Goal: Find specific page/section: Find specific page/section

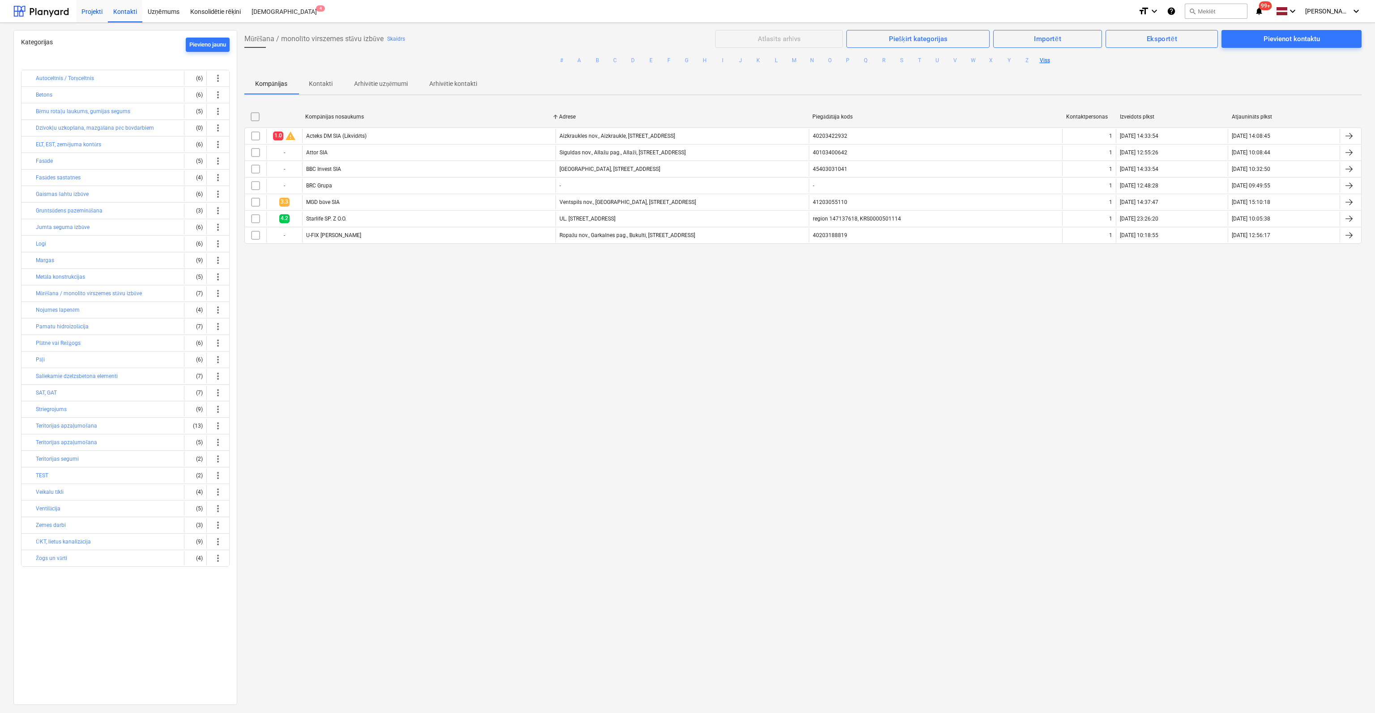
click at [88, 15] on div "Projekti" at bounding box center [92, 11] width 32 height 23
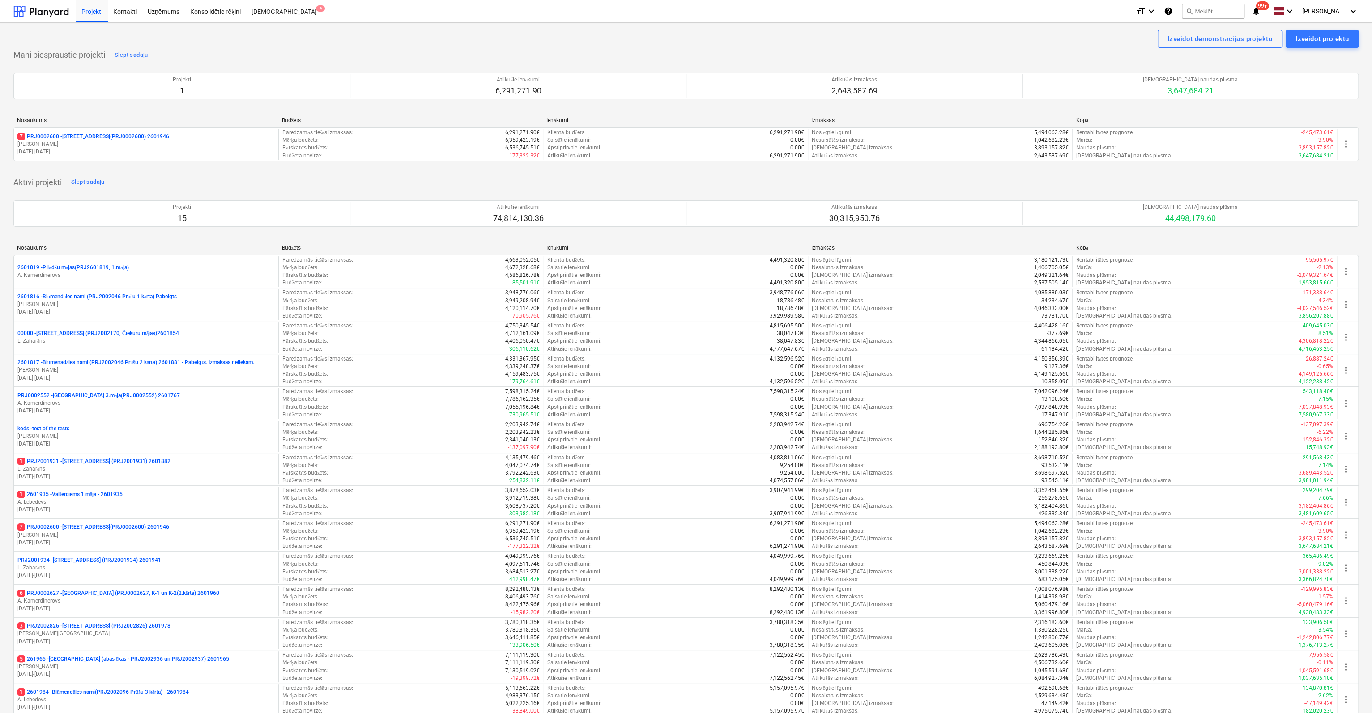
click at [74, 136] on p "7 PRJ0002600 - [STREET_ADDRESS](PRJ0002600) 2601946" at bounding box center [93, 137] width 152 height 8
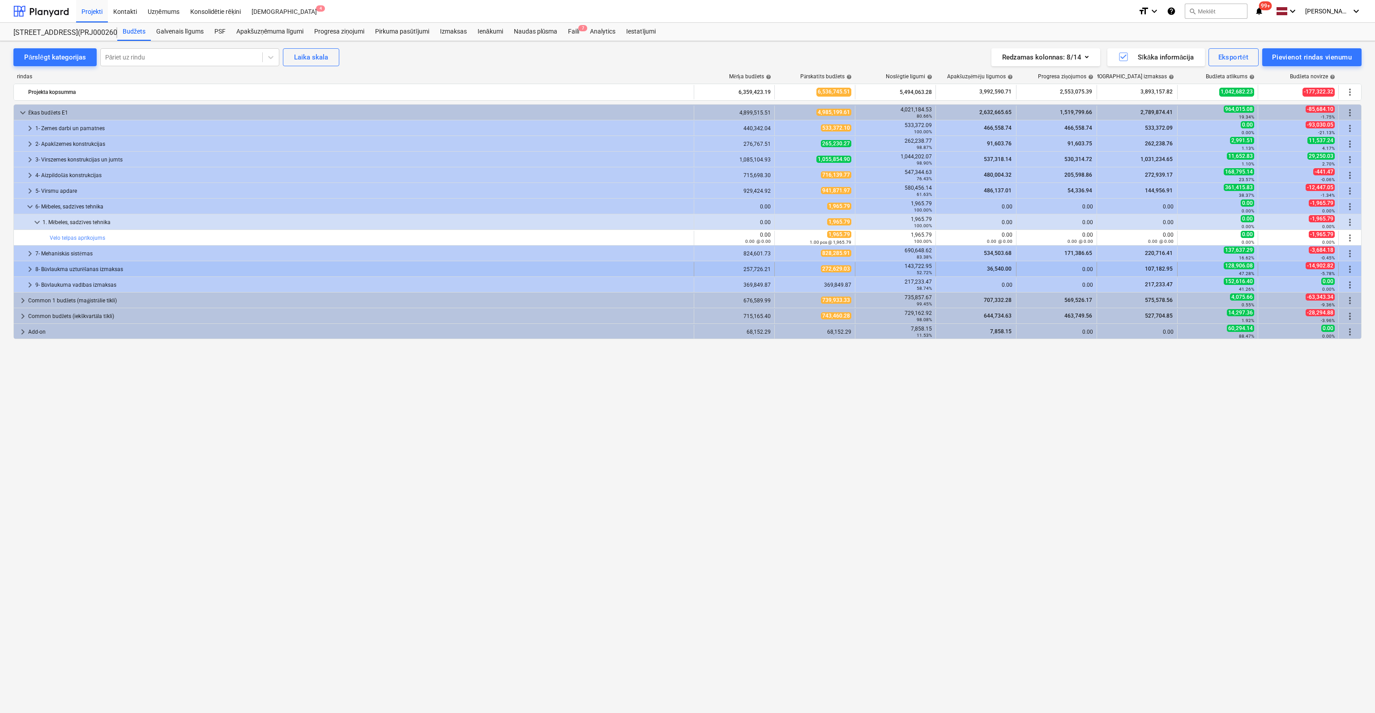
click at [30, 268] on span "keyboard_arrow_right" at bounding box center [30, 269] width 11 height 11
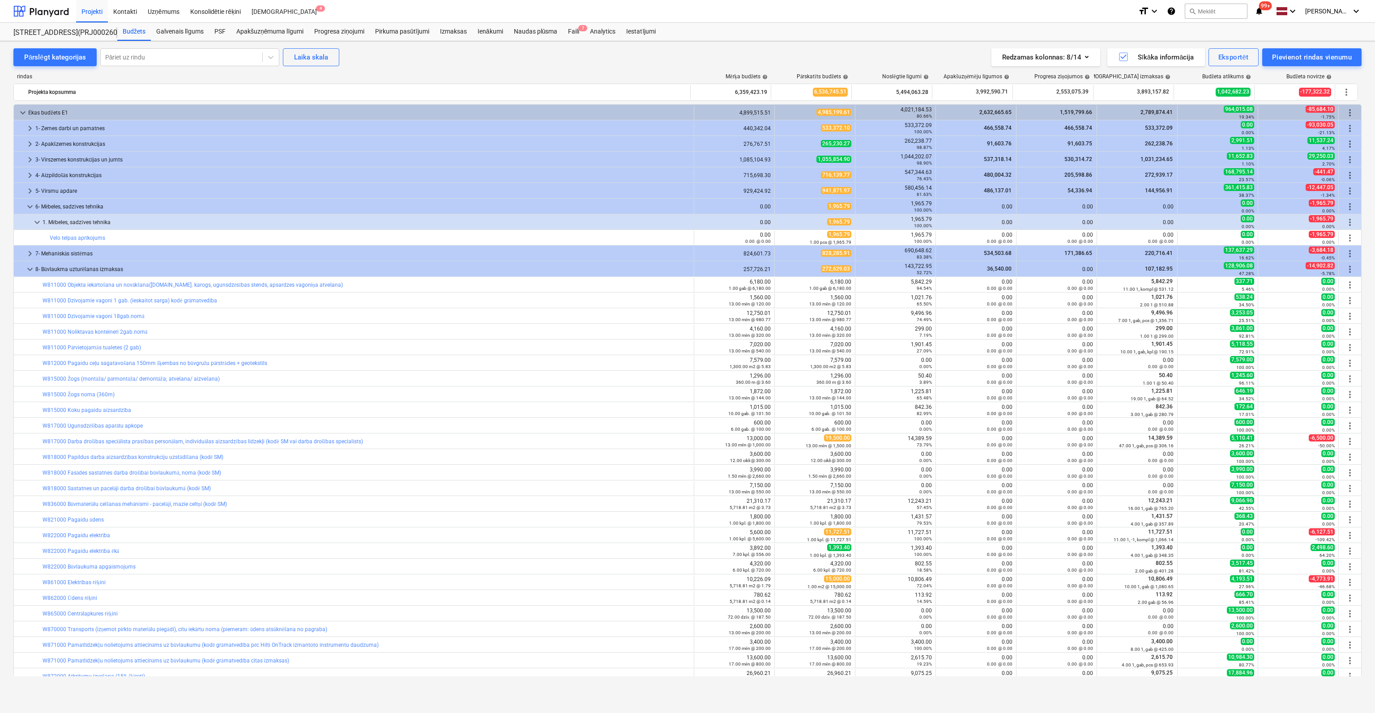
scroll to position [90, 0]
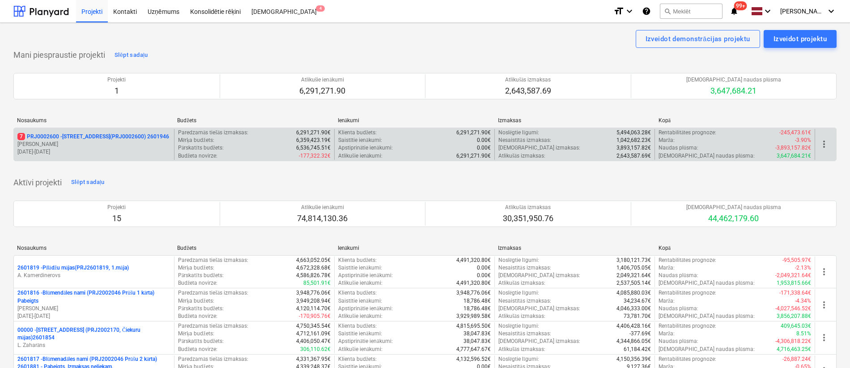
click at [96, 133] on p "7 PRJ0002600 - [STREET_ADDRESS](PRJ0002600) 2601946" at bounding box center [93, 137] width 152 height 8
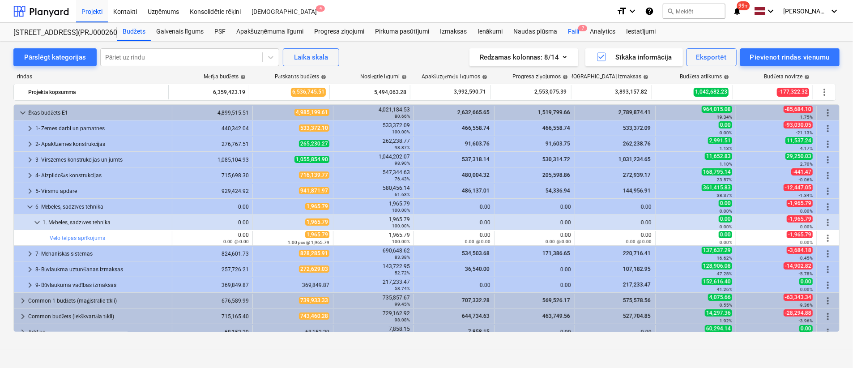
click at [576, 29] on div "Faili 7" at bounding box center [574, 32] width 22 height 18
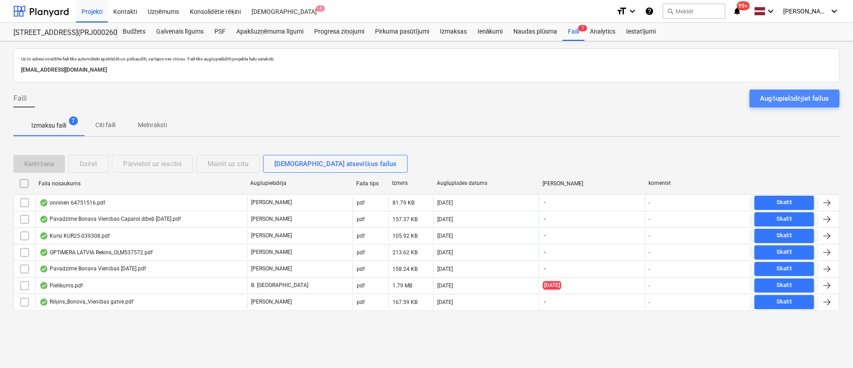
click at [781, 94] on div "Augšupielādējiet failus" at bounding box center [794, 99] width 68 height 12
